Goal: Task Accomplishment & Management: Complete application form

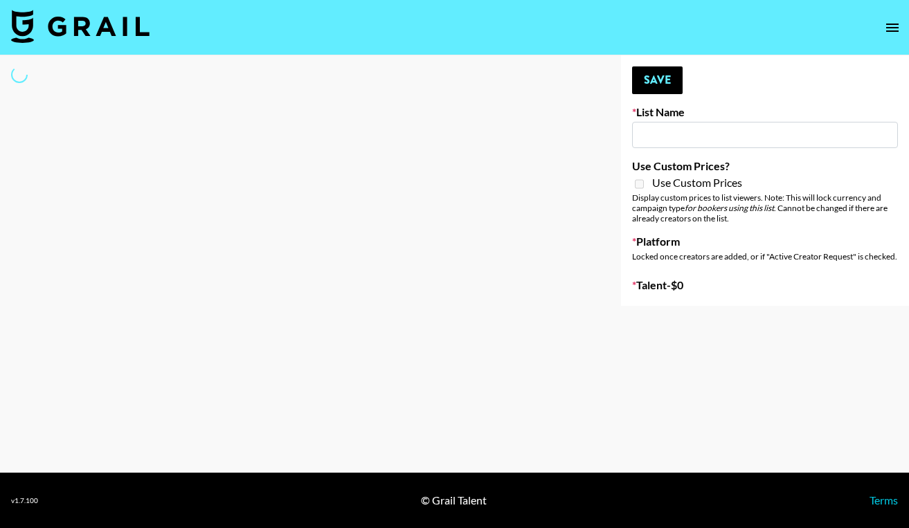
type input "Content Labs for Canva"
select select "Brand"
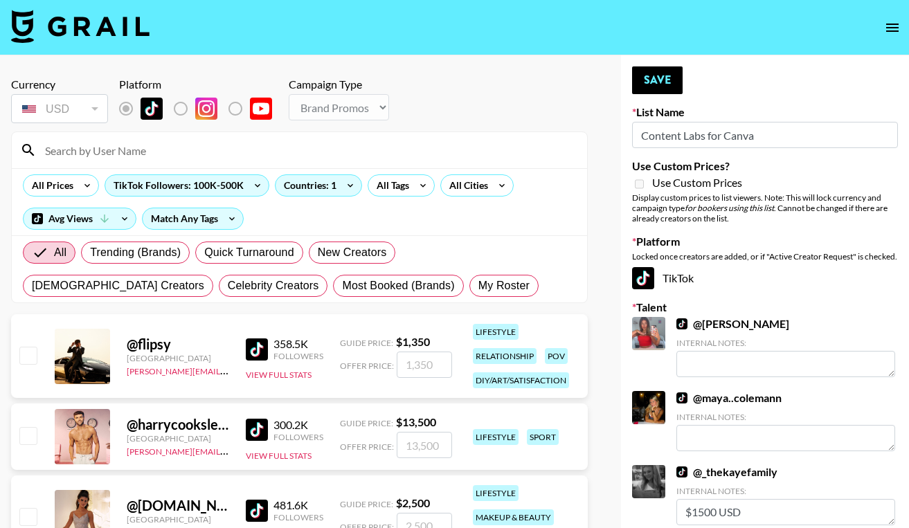
click at [300, 143] on input at bounding box center [308, 150] width 542 height 22
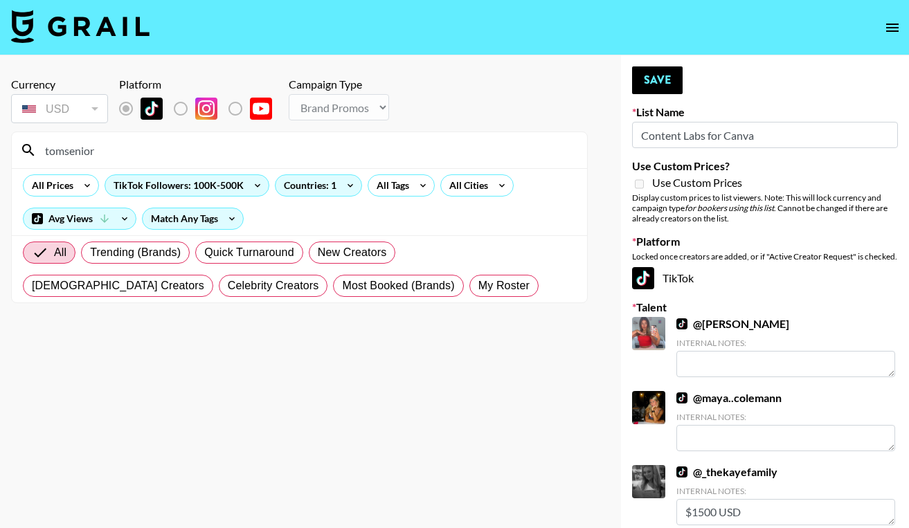
click at [113, 154] on input "tomsenior" at bounding box center [308, 150] width 542 height 22
click at [86, 111] on div "USD" at bounding box center [59, 109] width 91 height 24
click at [105, 157] on input "tom senio" at bounding box center [308, 150] width 542 height 22
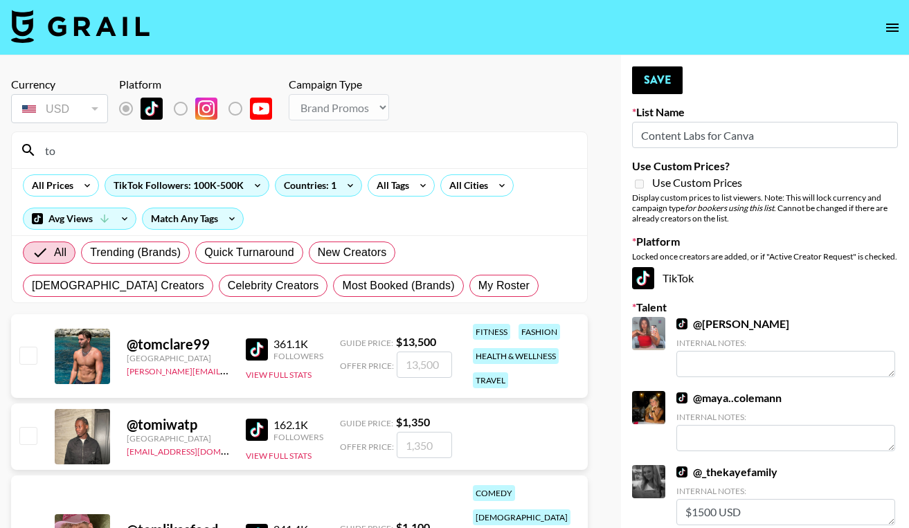
type input "t"
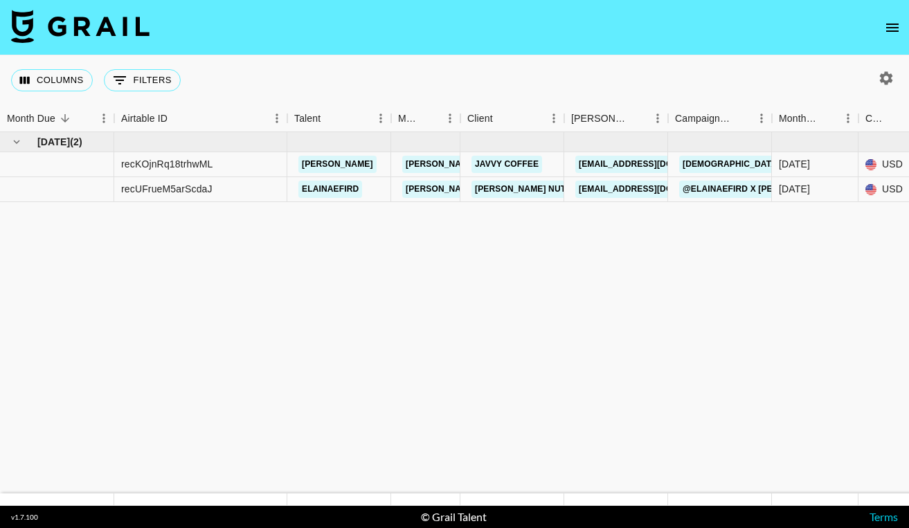
click at [887, 23] on icon "open drawer" at bounding box center [892, 27] width 17 height 17
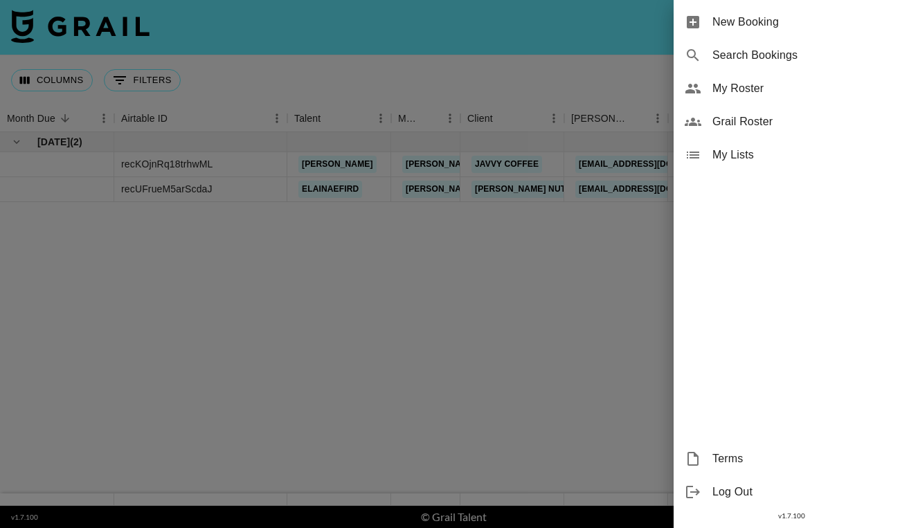
click at [747, 93] on span "My Roster" at bounding box center [804, 88] width 185 height 17
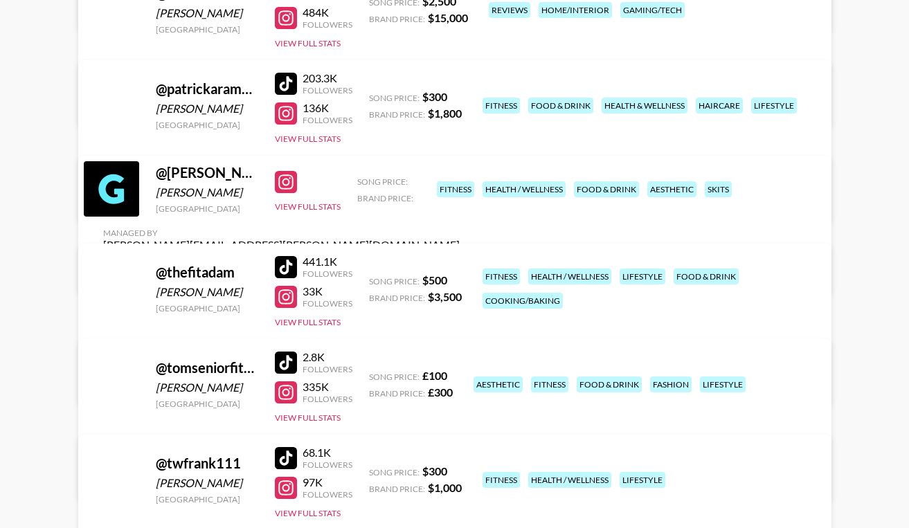
scroll to position [838, 0]
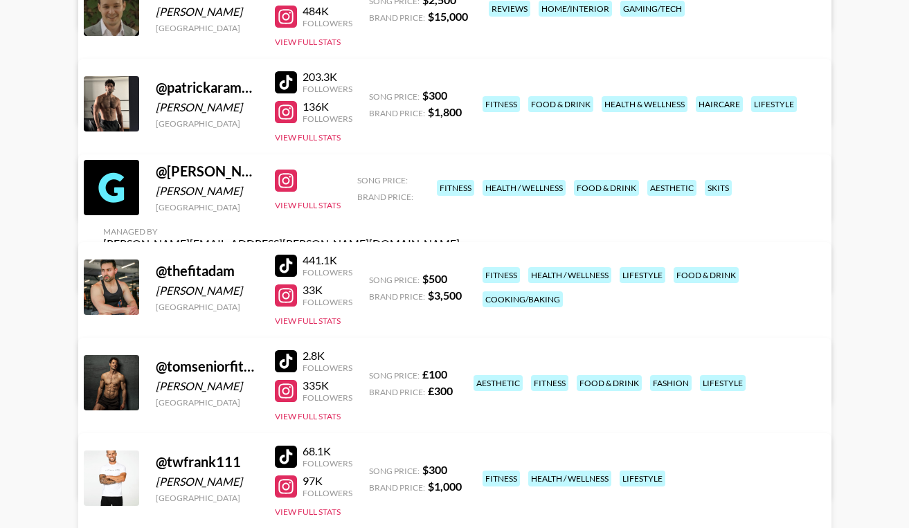
click at [460, 262] on link "View/Edit Details" at bounding box center [281, 269] width 356 height 14
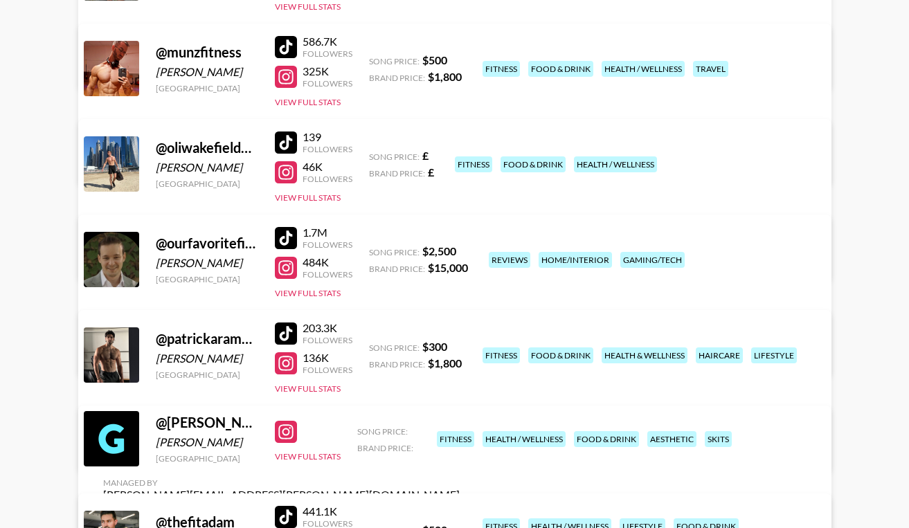
scroll to position [0, 0]
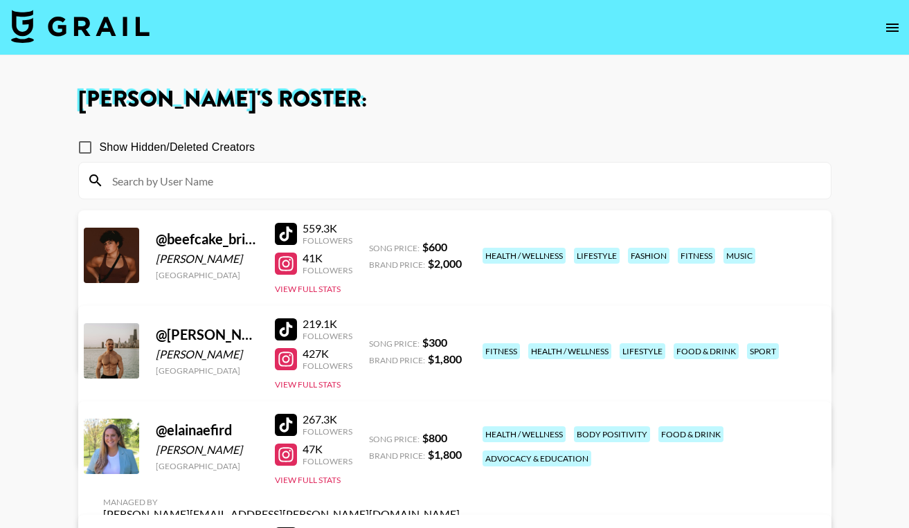
click at [897, 21] on icon "open drawer" at bounding box center [892, 27] width 17 height 17
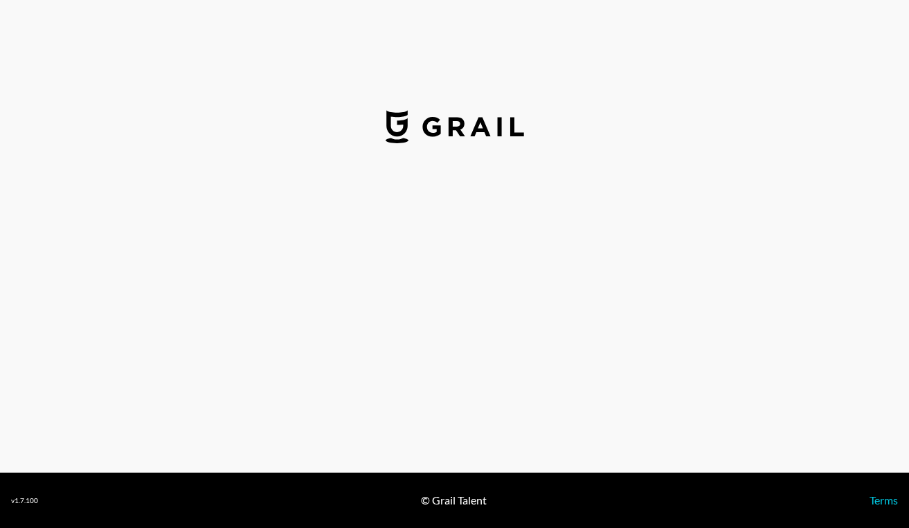
select select "USD"
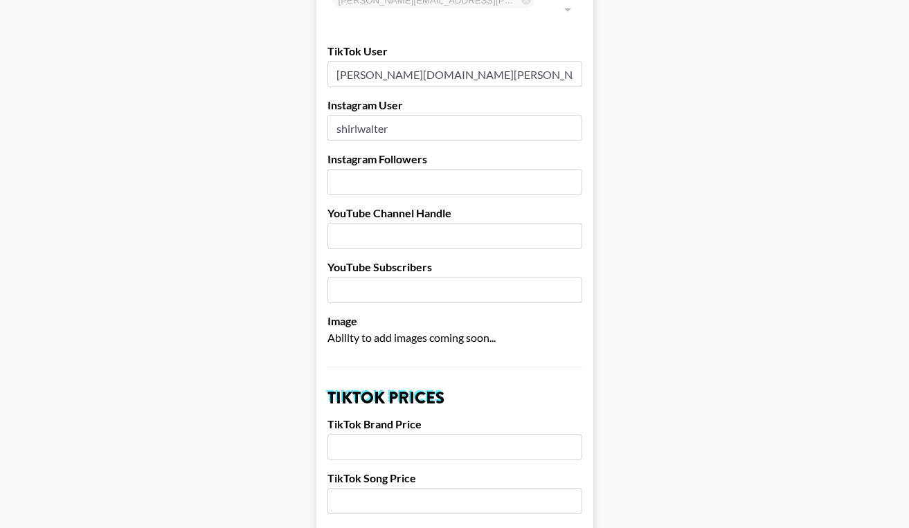
scroll to position [161, 0]
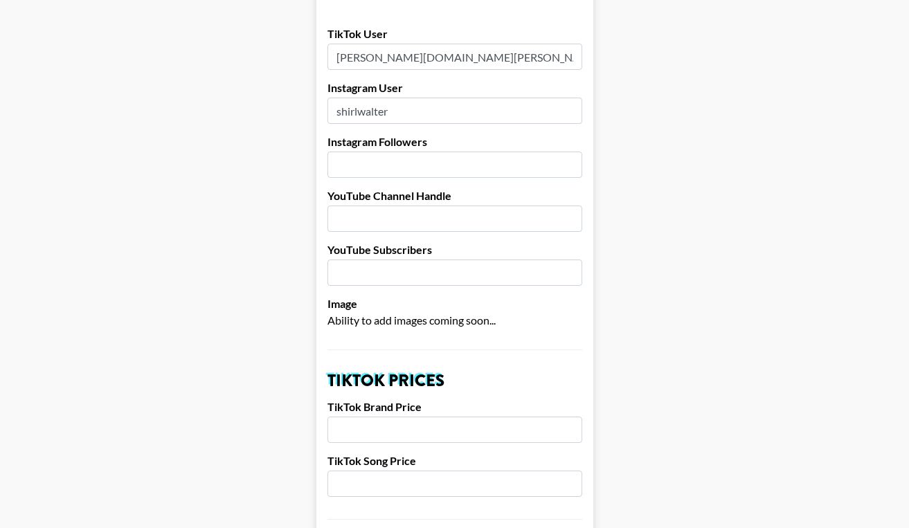
click at [400, 152] on input "number" at bounding box center [454, 165] width 255 height 26
drag, startPoint x: 399, startPoint y: 89, endPoint x: 265, endPoint y: 70, distance: 135.6
click at [356, 152] on input "number" at bounding box center [454, 165] width 255 height 26
type input "46000"
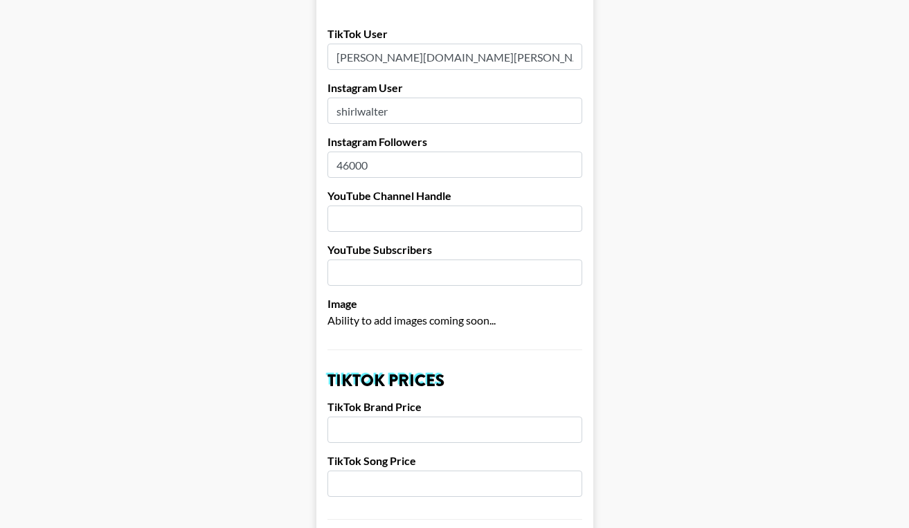
click at [346, 206] on input "text" at bounding box center [454, 219] width 255 height 26
click at [368, 260] on input "number" at bounding box center [454, 273] width 255 height 26
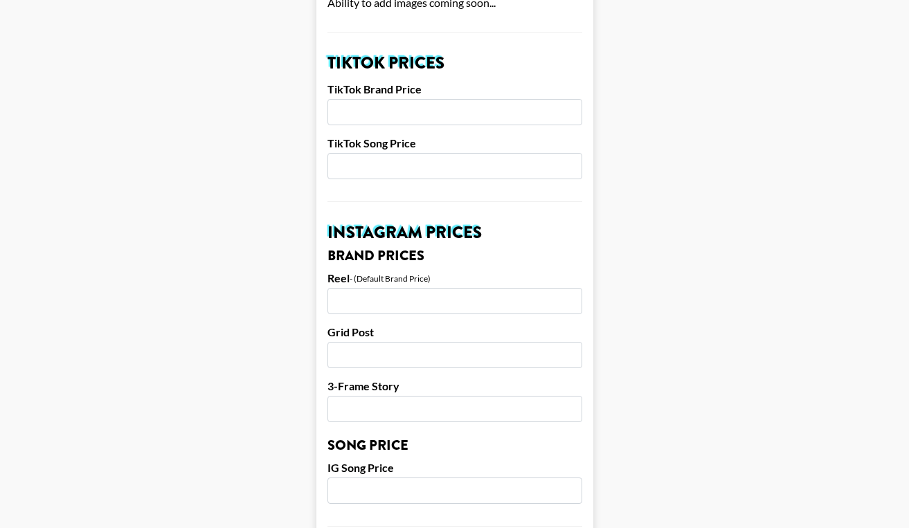
scroll to position [480, 0]
click at [406, 100] on input "number" at bounding box center [454, 111] width 255 height 26
click at [401, 287] on input "number" at bounding box center [454, 300] width 255 height 26
type input "2800"
click at [353, 341] on input "number" at bounding box center [454, 354] width 255 height 26
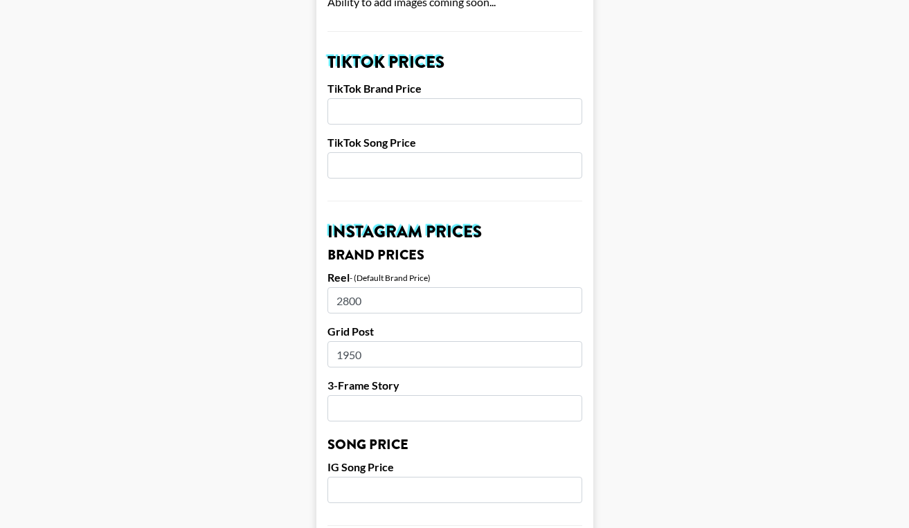
type input "1950"
click at [351, 395] on input "number" at bounding box center [454, 408] width 255 height 26
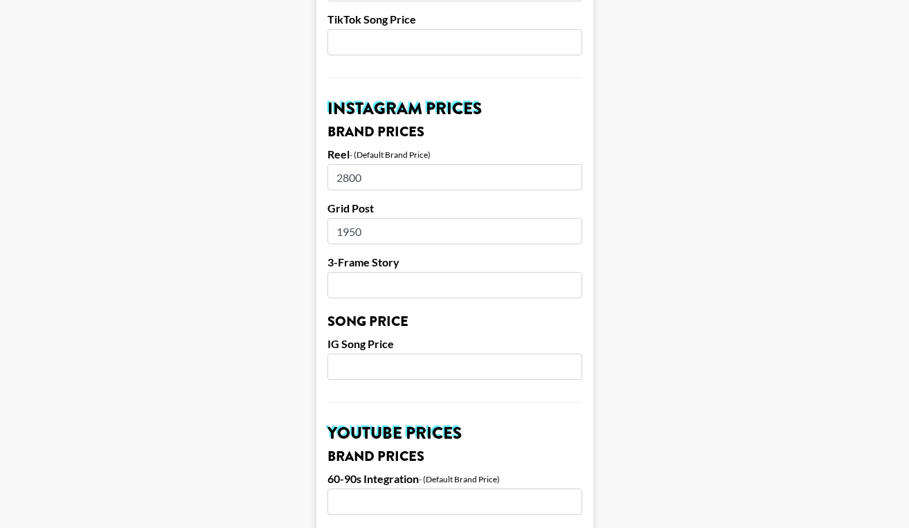
scroll to position [606, 0]
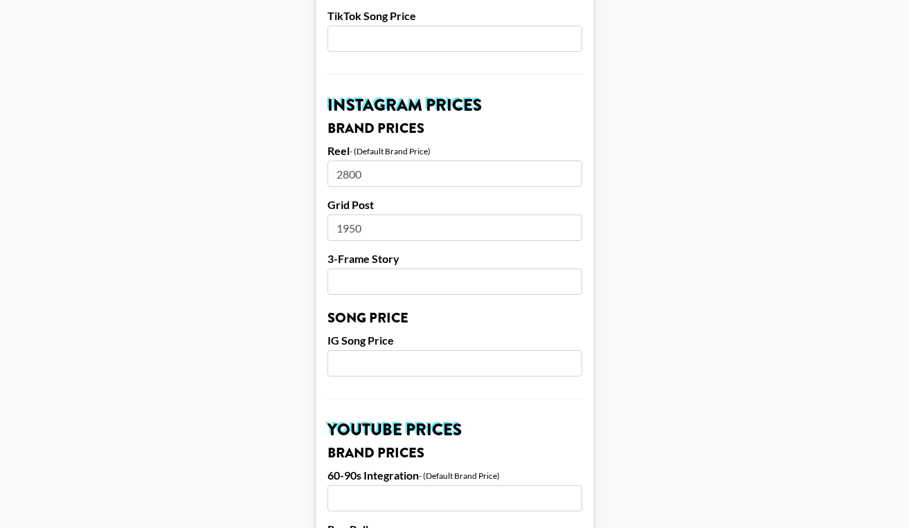
click at [377, 269] on input "number" at bounding box center [454, 282] width 255 height 26
type input "850"
click at [386, 350] on input "number" at bounding box center [454, 363] width 255 height 26
type input "300"
click at [488, 392] on form "Airtable ID: recvn9lSDofYkCzId Manager(s) adam.pecoraro@grail-talent.com ​ TikT…" at bounding box center [454, 342] width 277 height 1742
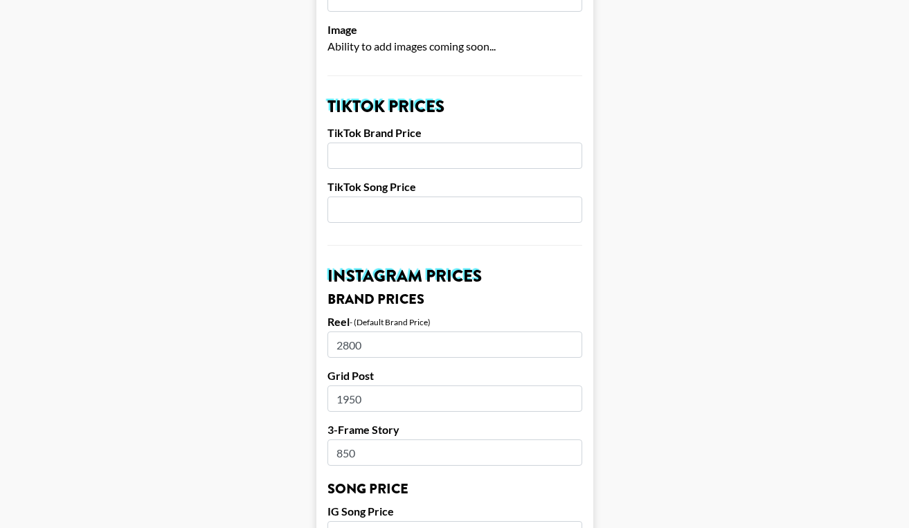
scroll to position [436, 0]
click at [381, 142] on input "number" at bounding box center [454, 155] width 255 height 26
type input "5"
type input "500"
click at [512, 196] on input "number" at bounding box center [454, 209] width 255 height 26
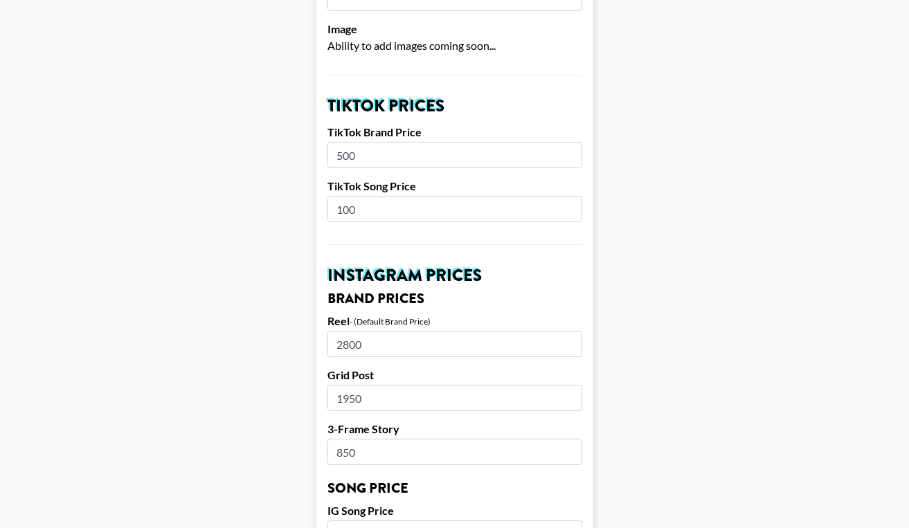
click at [710, 213] on main "Airtable ID: recvn9lSDofYkCzId Manager(s) adam.pecoraro@grail-talent.com ​ TikT…" at bounding box center [454, 512] width 887 height 1742
click at [348, 196] on input "100" at bounding box center [454, 209] width 255 height 26
type input "100"
click at [754, 254] on main "Airtable ID: recvn9lSDofYkCzId Manager(s) adam.pecoraro@grail-talent.com ​ TikT…" at bounding box center [454, 512] width 887 height 1742
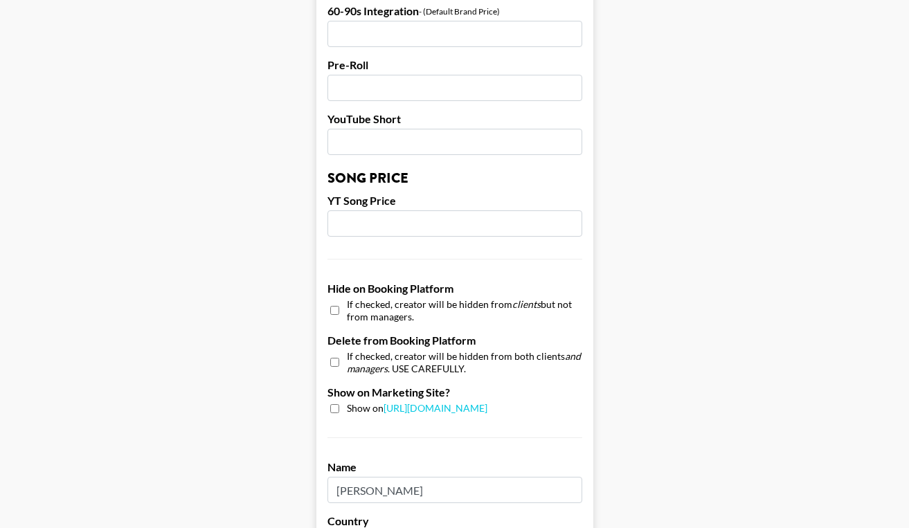
scroll to position [1316, 0]
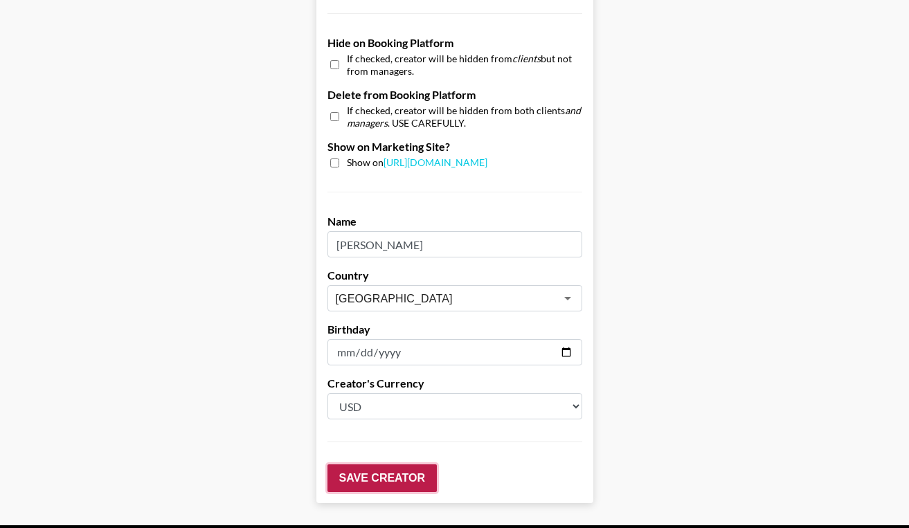
click at [374, 464] on input "Save Creator" at bounding box center [381, 478] width 109 height 28
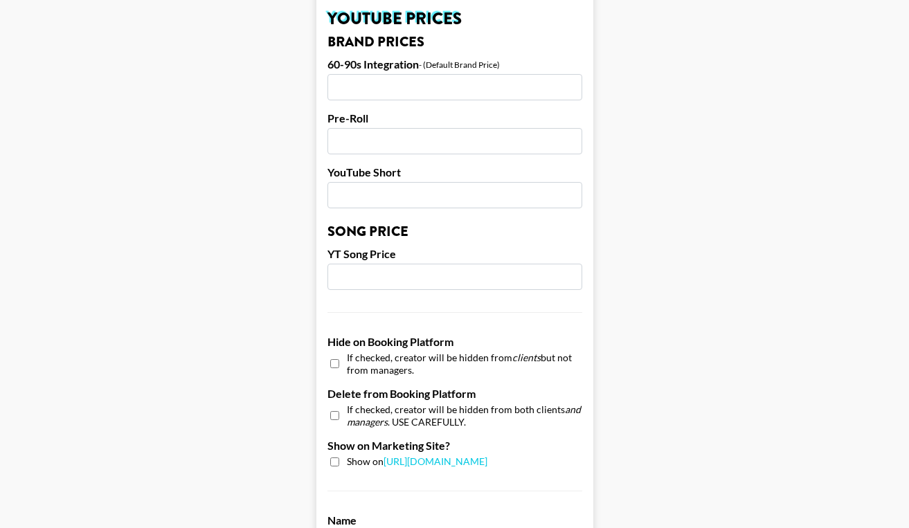
scroll to position [0, 0]
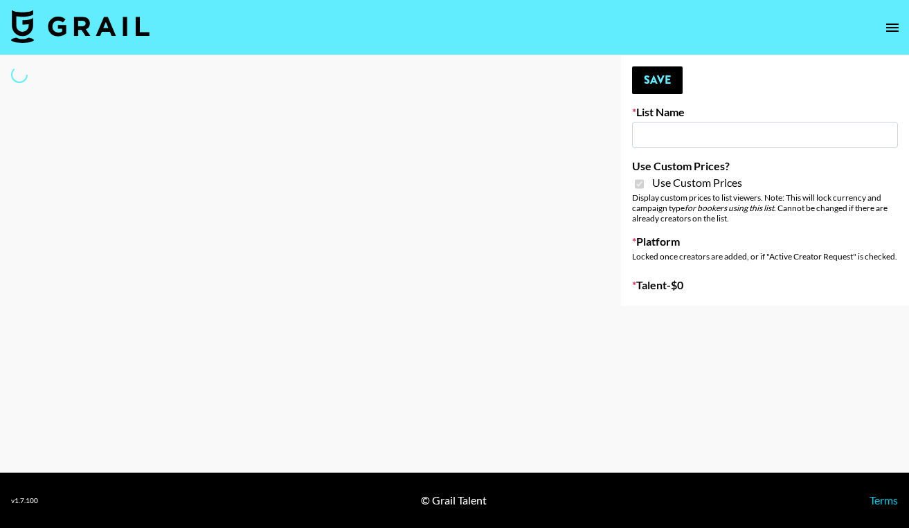
type input "Craftd"
checkbox input "true"
select select "Brand"
type input "D&B"
checkbox input "true"
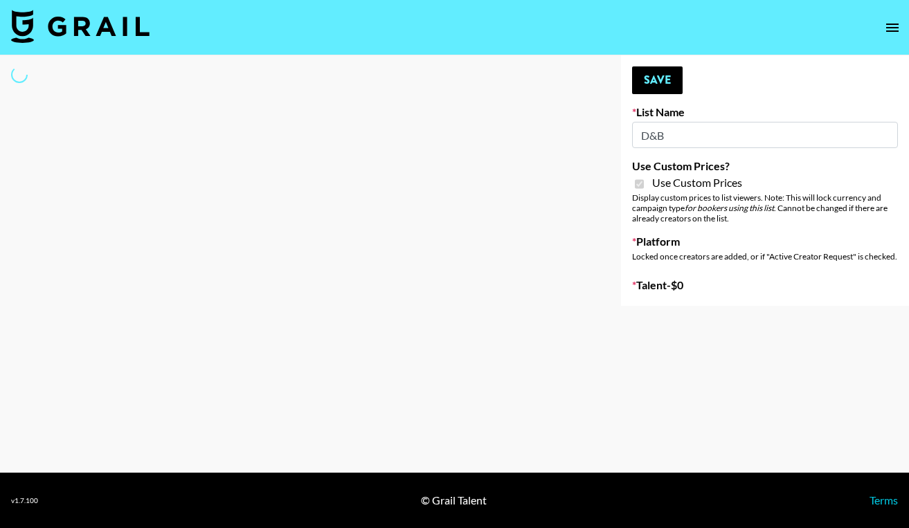
select select "Brand"
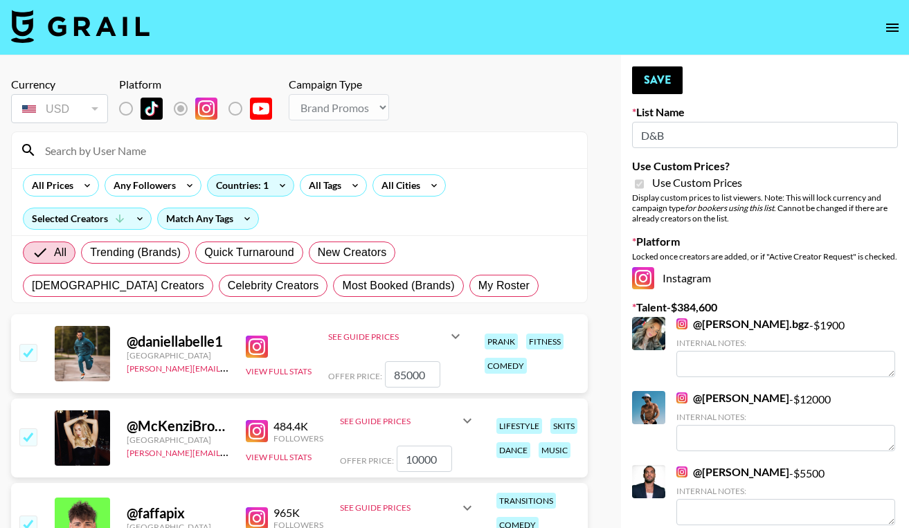
click at [192, 150] on input at bounding box center [308, 150] width 542 height 22
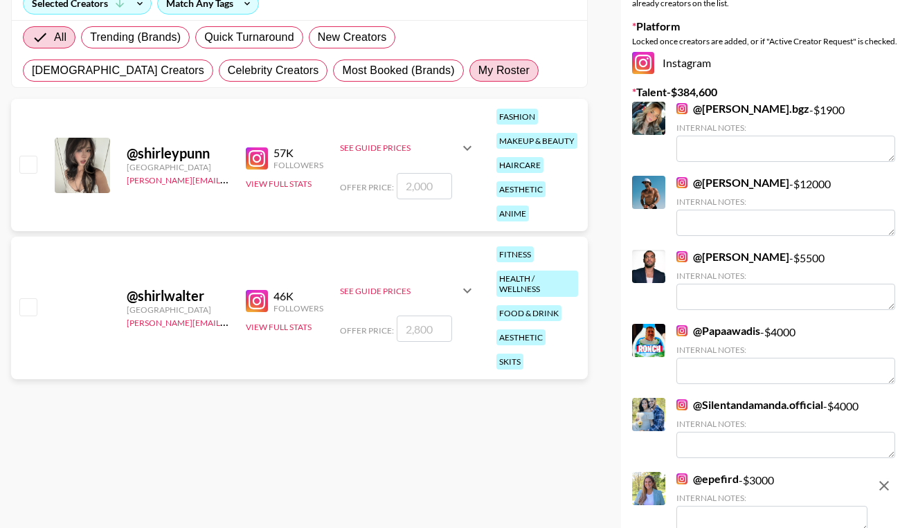
scroll to position [225, 0]
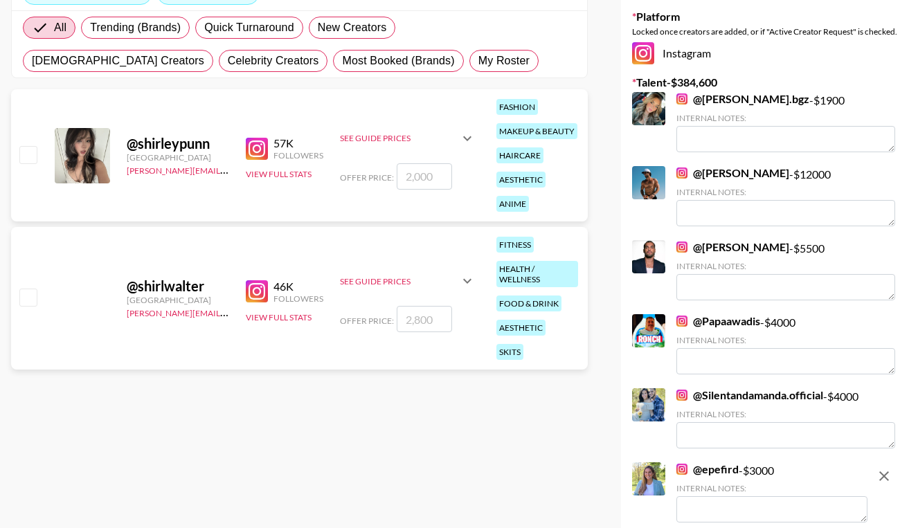
type input "[PERSON_NAME]"
click at [415, 323] on input "number" at bounding box center [424, 319] width 55 height 26
type input "2"
checkbox input "true"
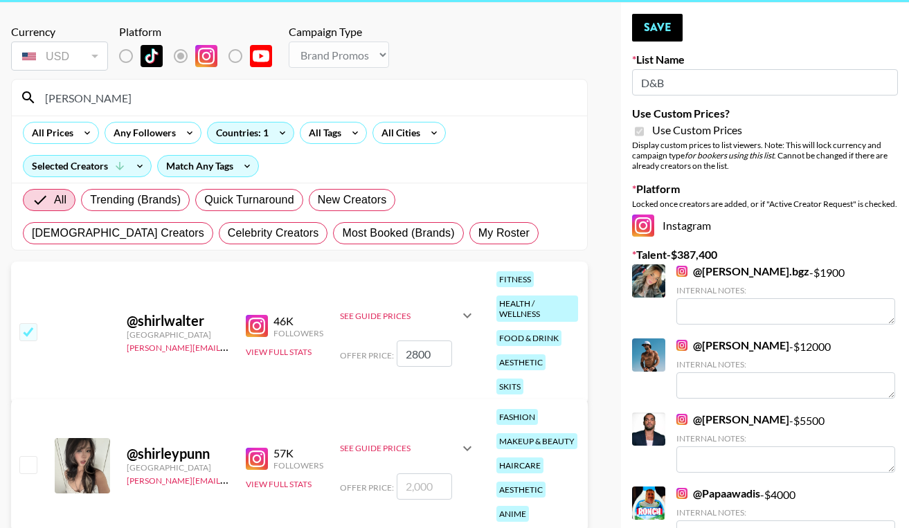
scroll to position [34, 0]
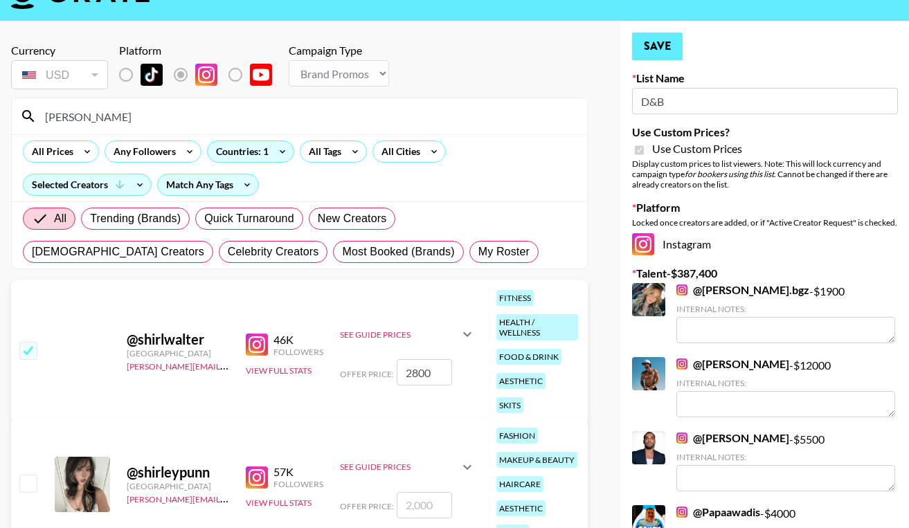
type input "2800"
click at [656, 48] on button "Save" at bounding box center [657, 47] width 51 height 28
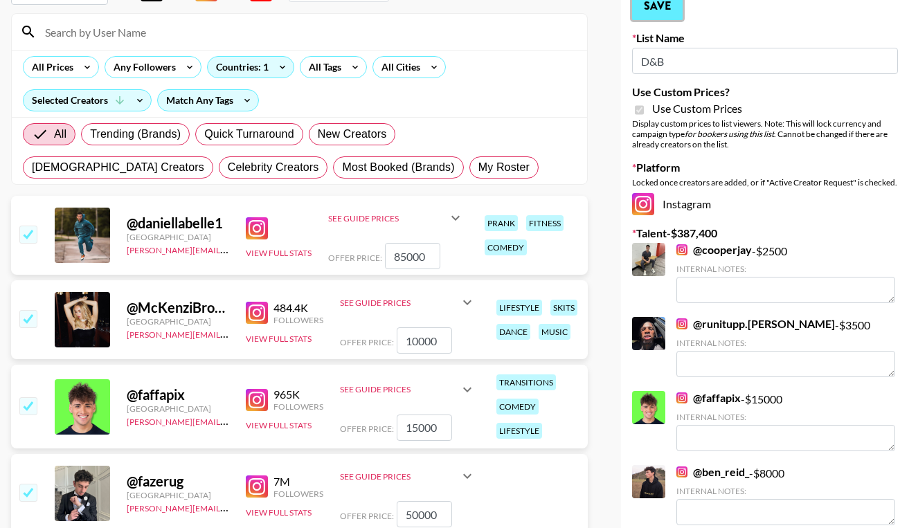
scroll to position [103, 0]
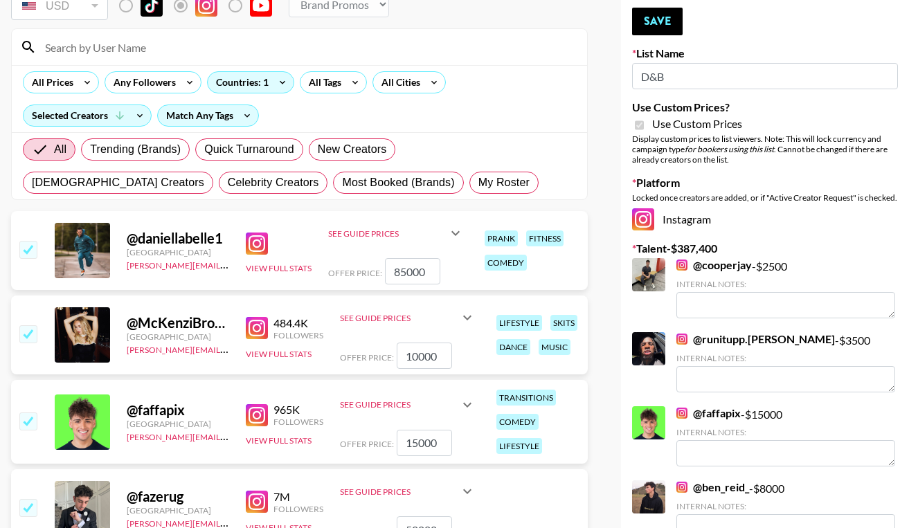
click at [200, 48] on input at bounding box center [308, 47] width 542 height 22
type input "[PERSON_NAME]"
